Goal: Information Seeking & Learning: Learn about a topic

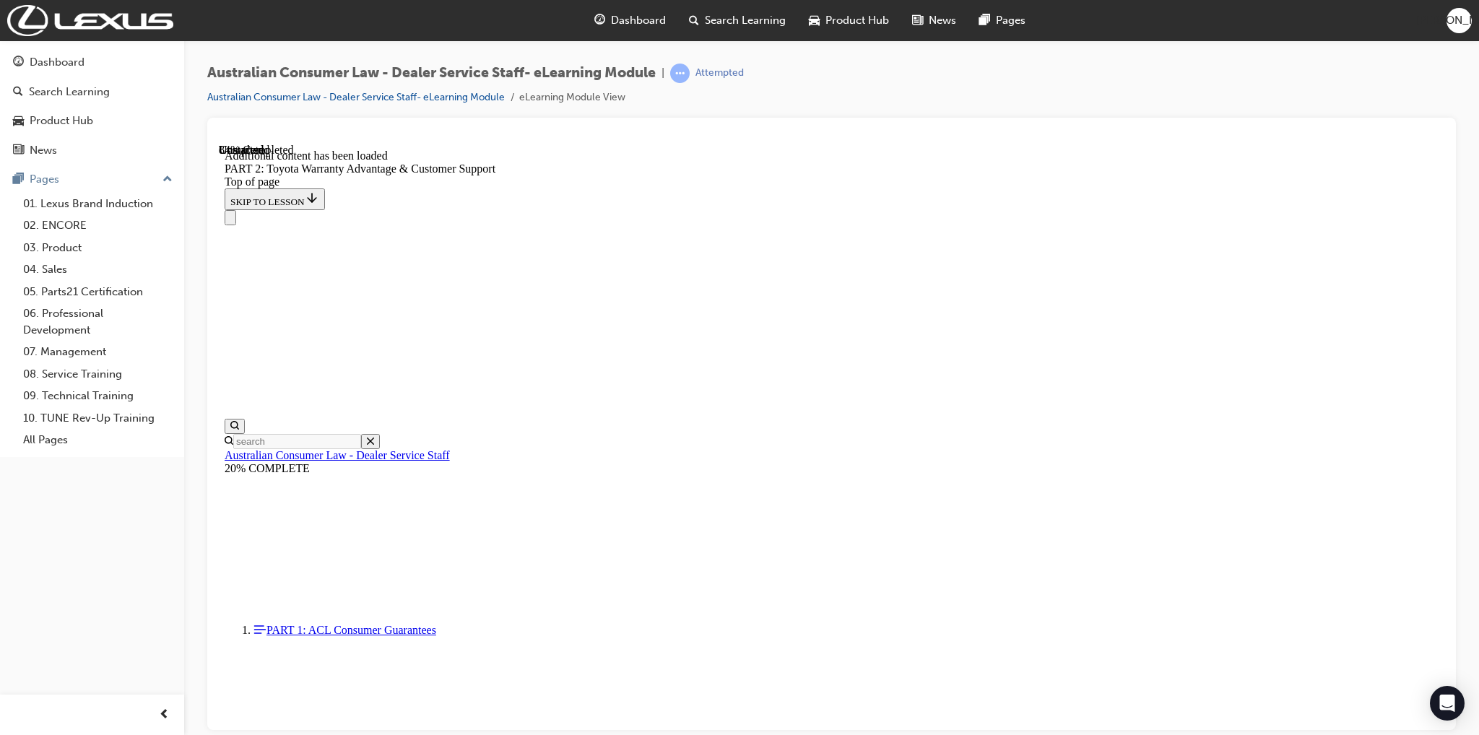
scroll to position [4752, 0]
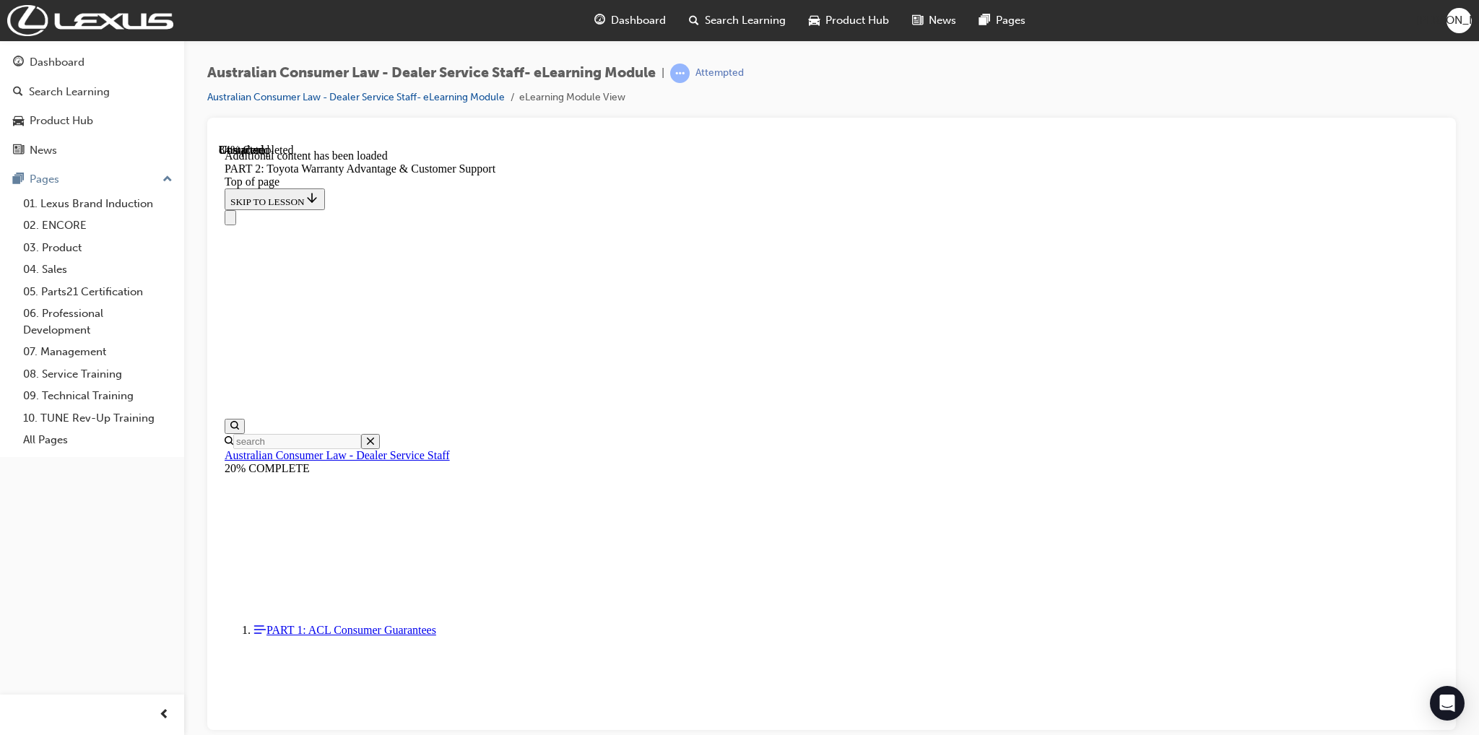
scroll to position [5242, 0]
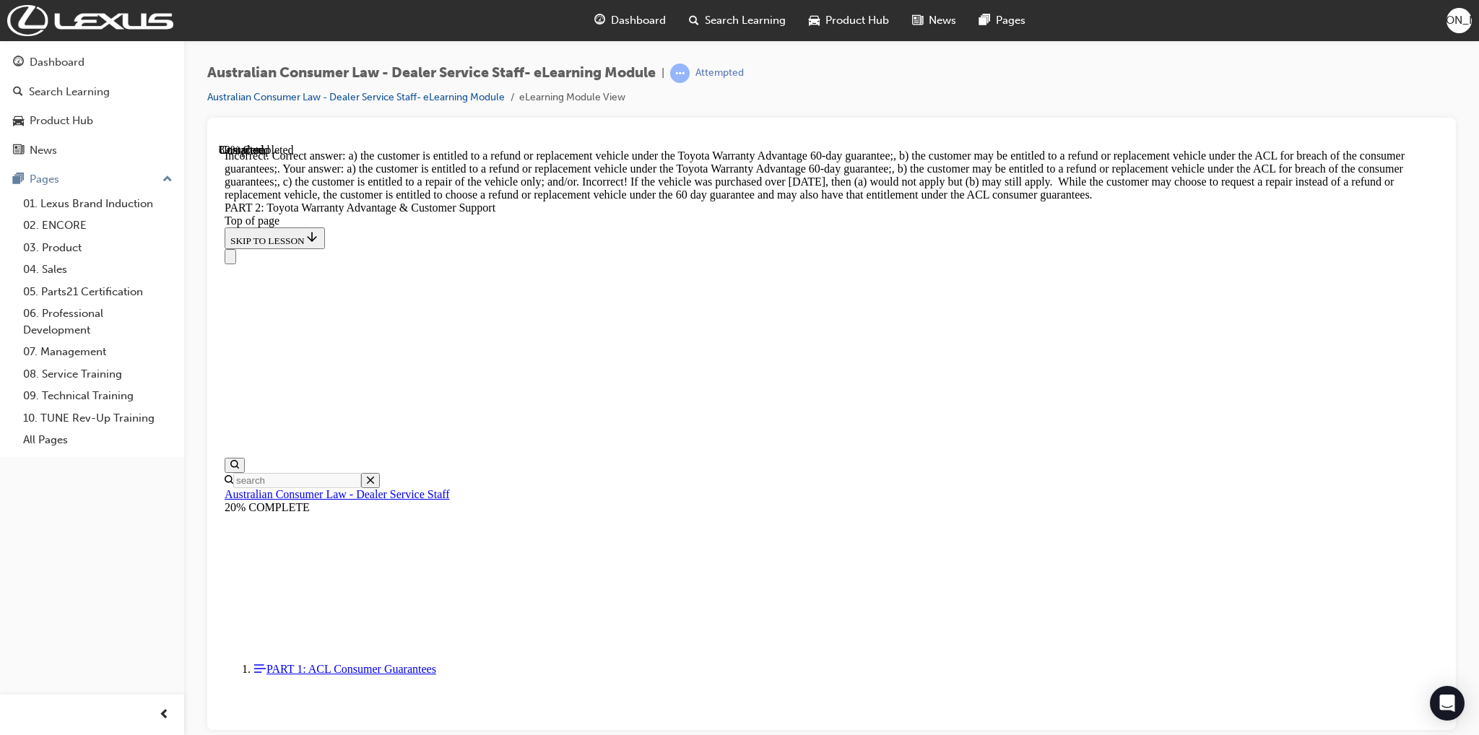
scroll to position [4736, 0]
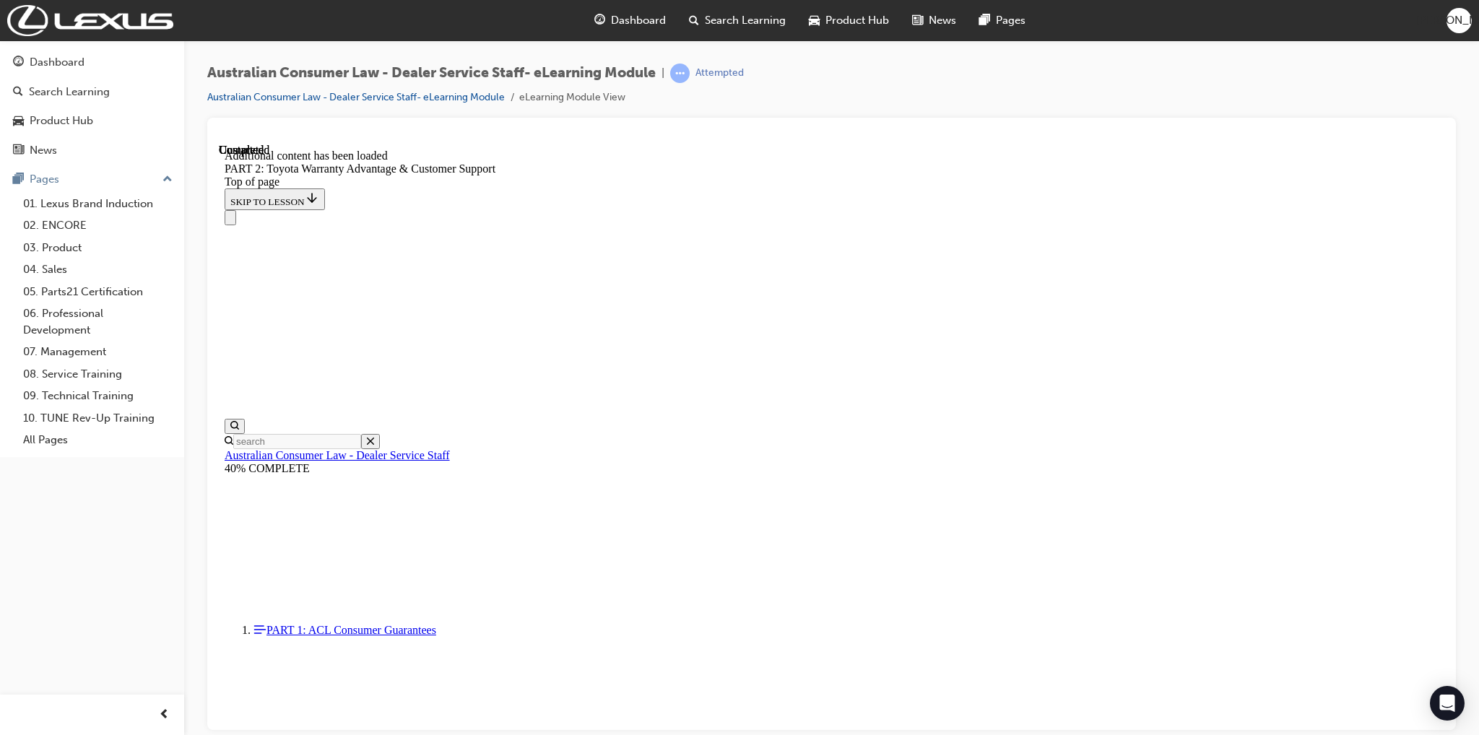
scroll to position [5943, 0]
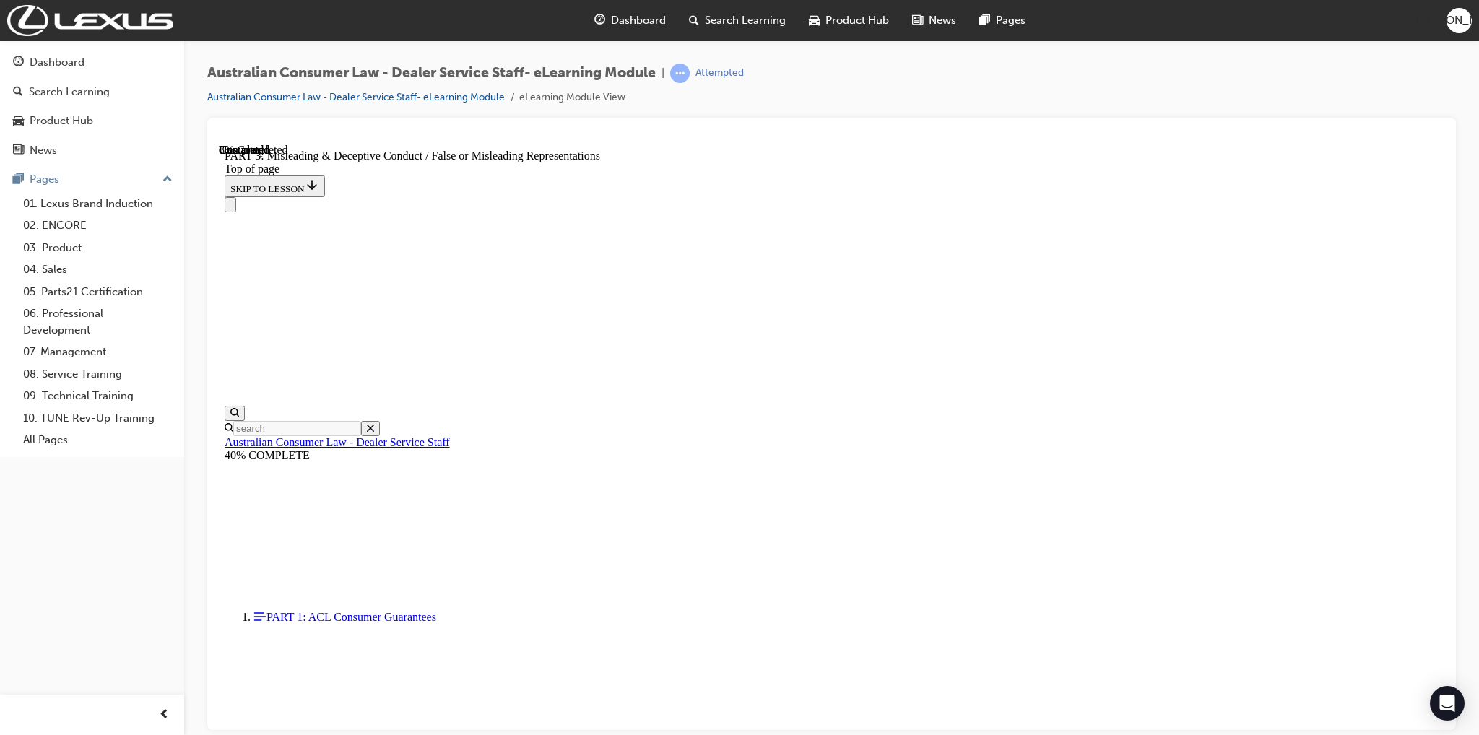
scroll to position [334, 0]
